Goal: Transaction & Acquisition: Purchase product/service

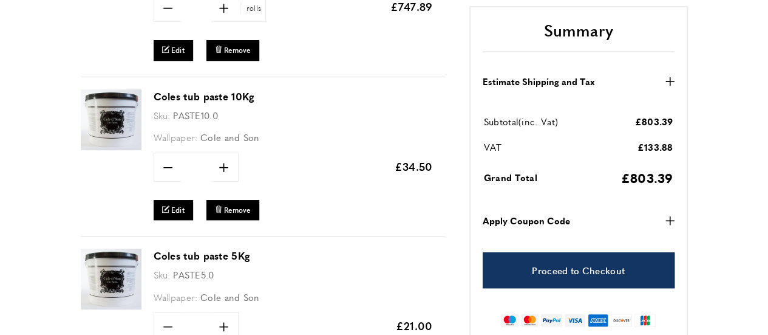
scroll to position [0, 1537]
click at [240, 205] on span "Remove" at bounding box center [237, 210] width 27 height 10
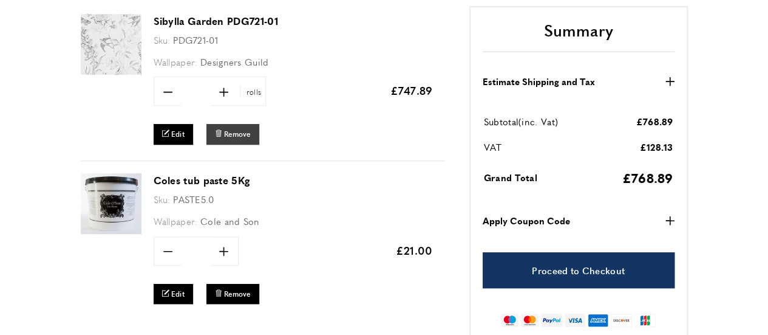
scroll to position [304, 0]
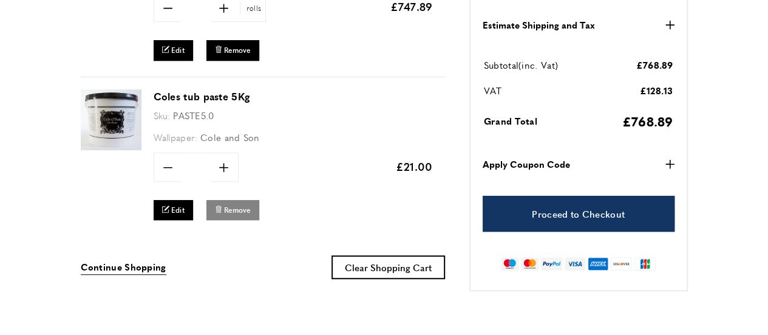
click at [245, 211] on span "Remove" at bounding box center [237, 210] width 27 height 10
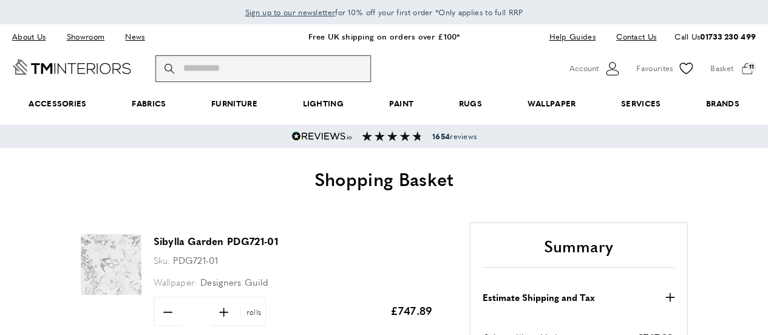
click at [219, 69] on input "Search" at bounding box center [263, 68] width 216 height 27
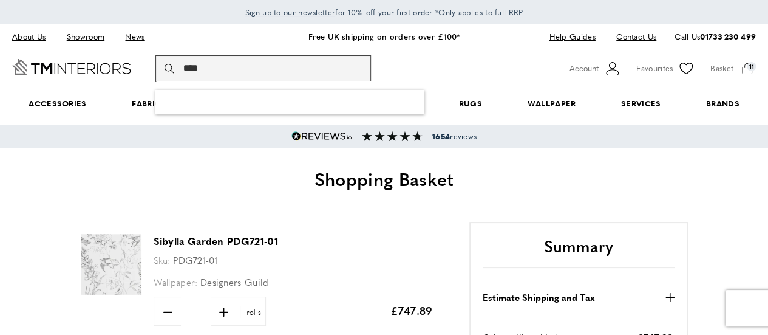
scroll to position [0, 683]
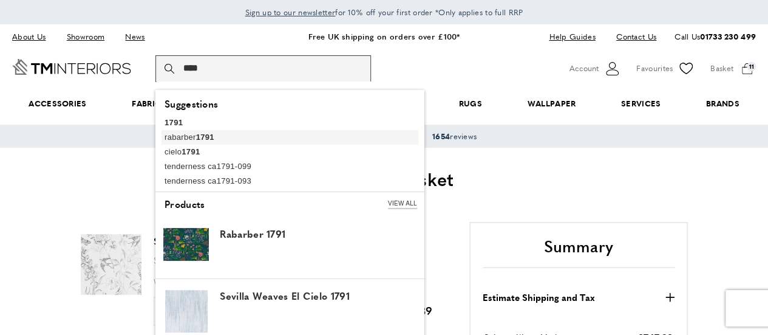
type input "****"
click at [191, 135] on link "rabarber 1791" at bounding box center [290, 137] width 257 height 15
